Goal: Navigation & Orientation: Go to known website

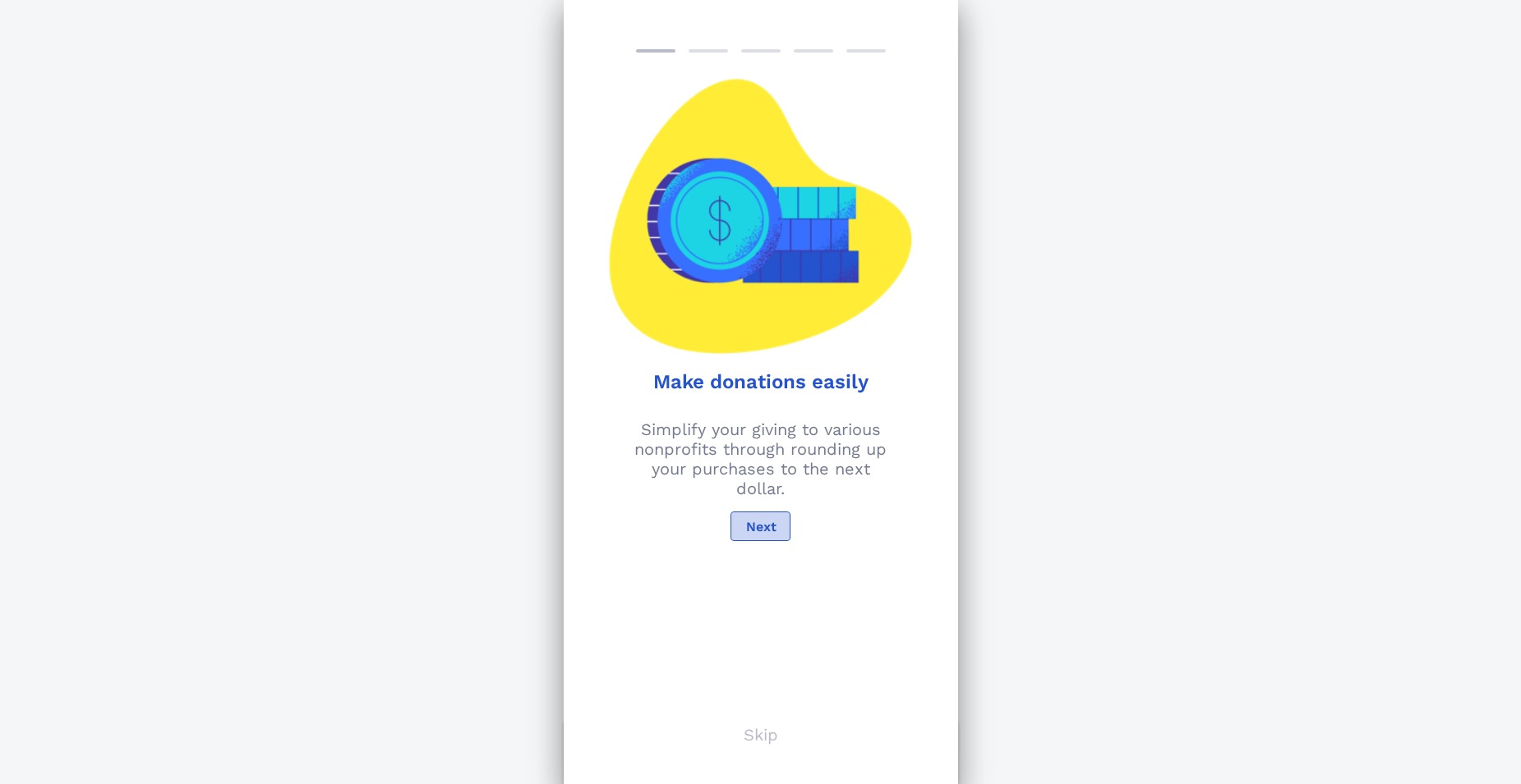
click at [773, 515] on button "Next" at bounding box center [759, 526] width 59 height 30
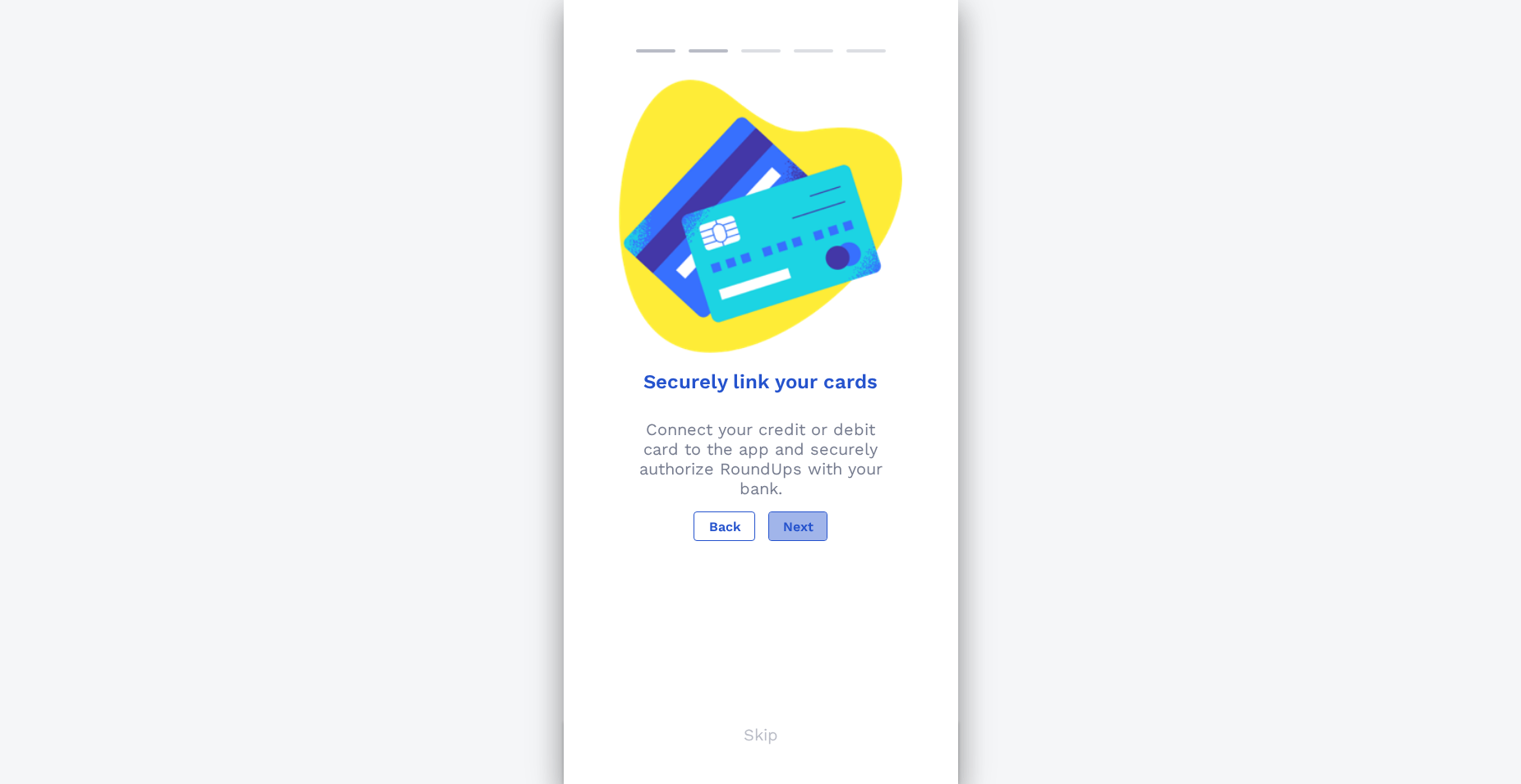
click at [801, 527] on span "Next" at bounding box center [798, 527] width 31 height 16
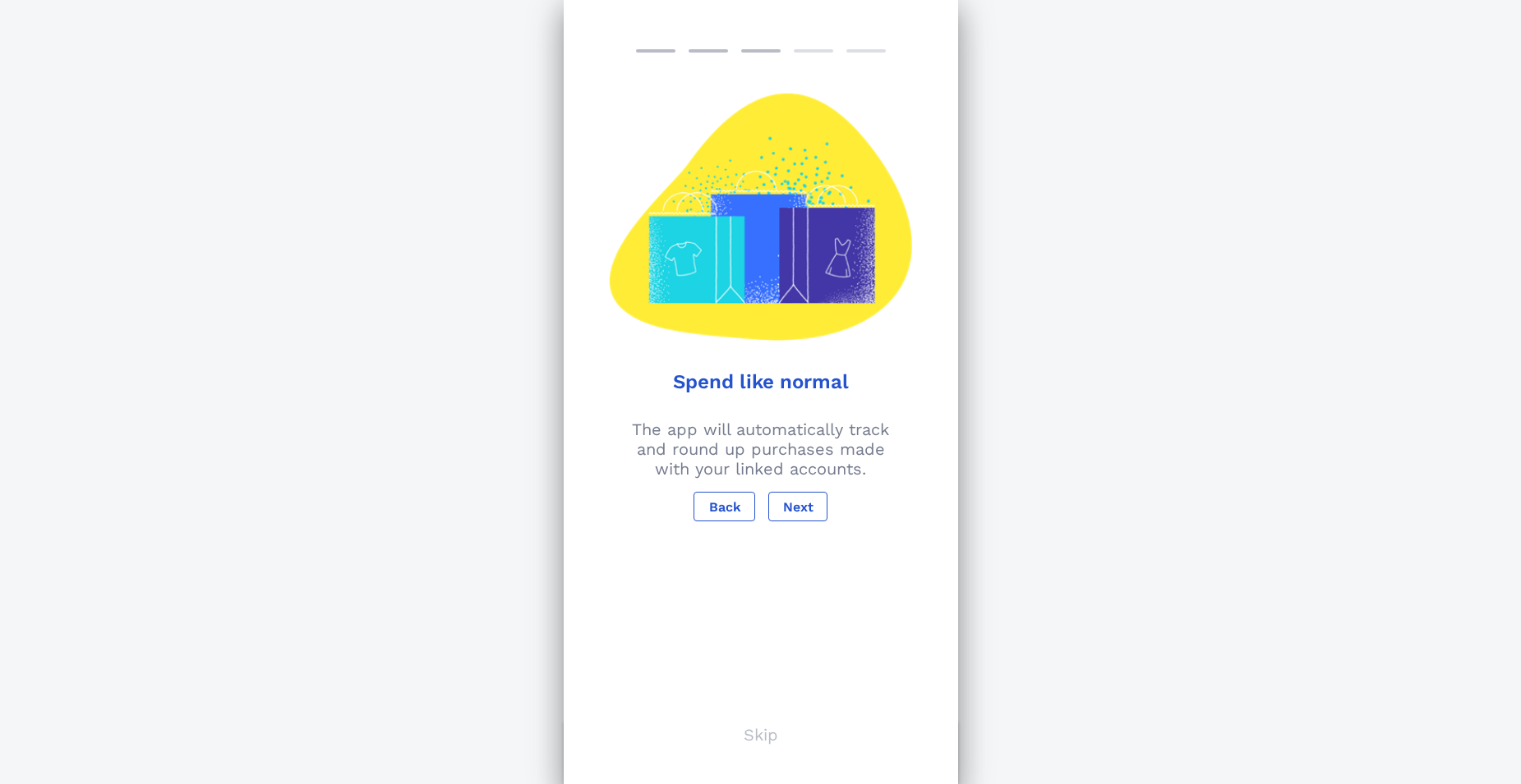
click at [758, 738] on p "Skip" at bounding box center [761, 735] width 35 height 19
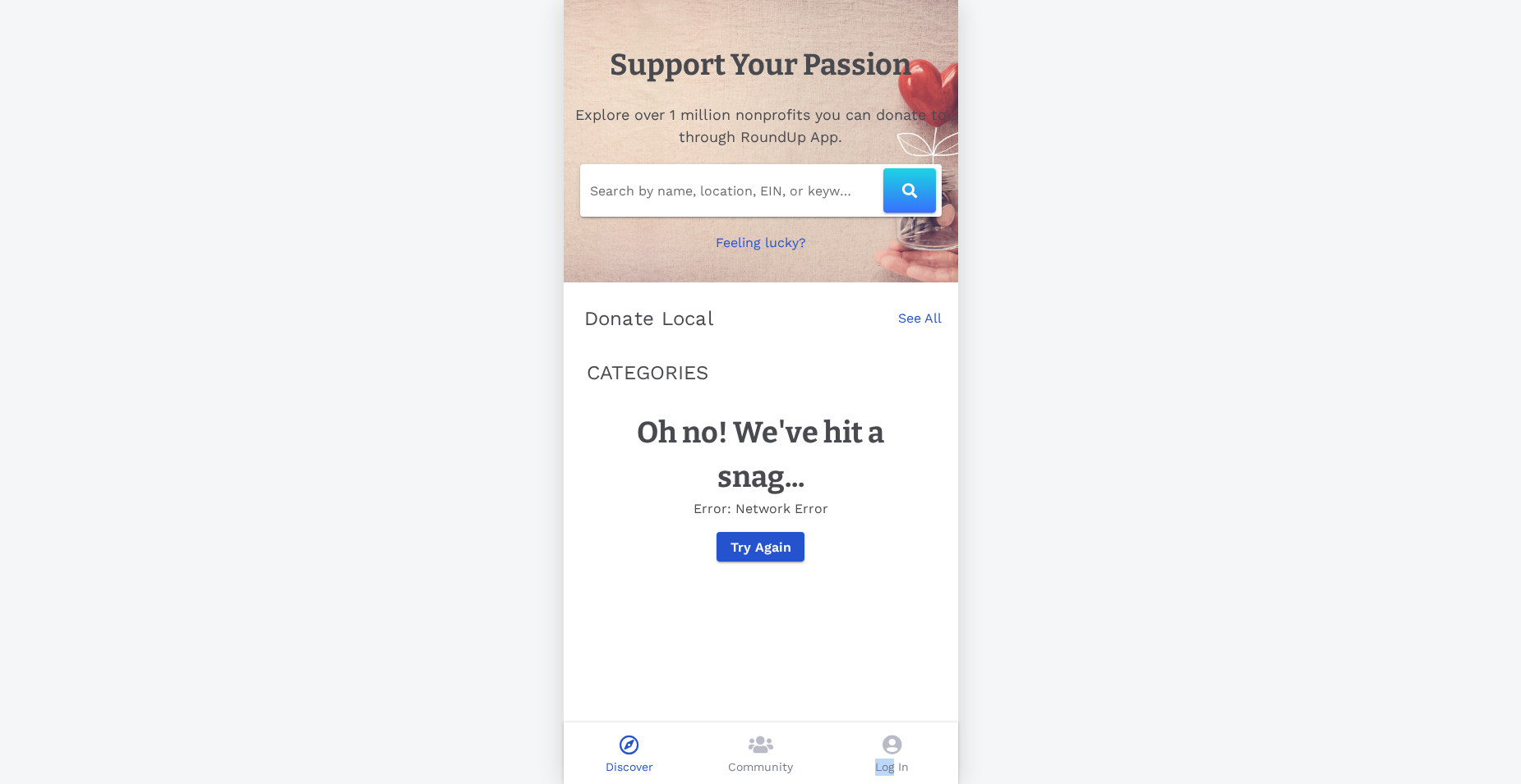
drag, startPoint x: 891, startPoint y: 760, endPoint x: 886, endPoint y: 745, distance: 15.8
click at [886, 745] on div "Log In" at bounding box center [893, 754] width 132 height 62
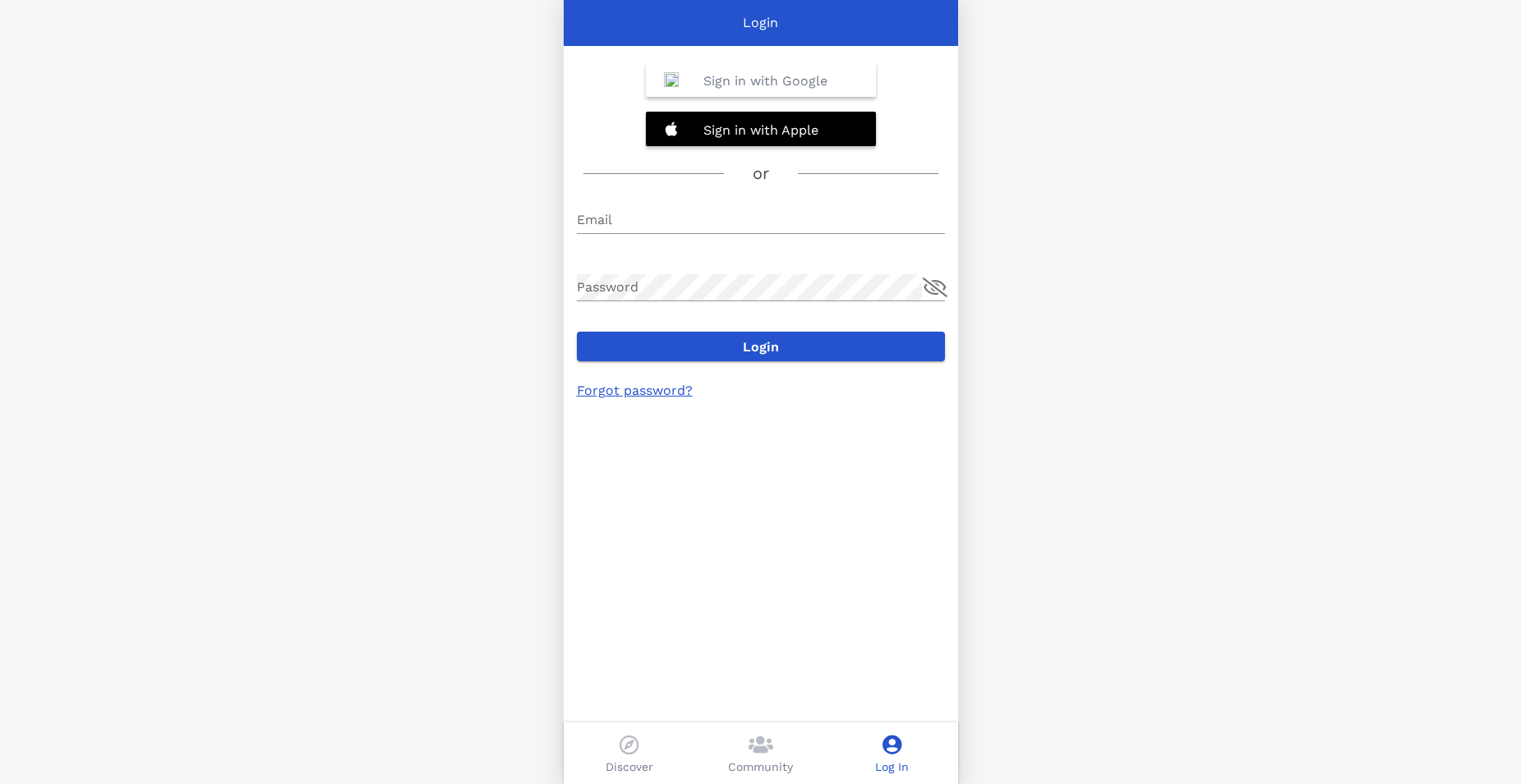
click at [1125, 509] on div "Login Sign in with Google Sign in with Apple or Email Password Login Forgot pas…" at bounding box center [760, 392] width 1521 height 784
click at [462, 116] on div "Login Sign in with Google Sign in with Apple or Email Password Login Forgot pas…" at bounding box center [760, 392] width 1521 height 784
